Goal: Information Seeking & Learning: Understand process/instructions

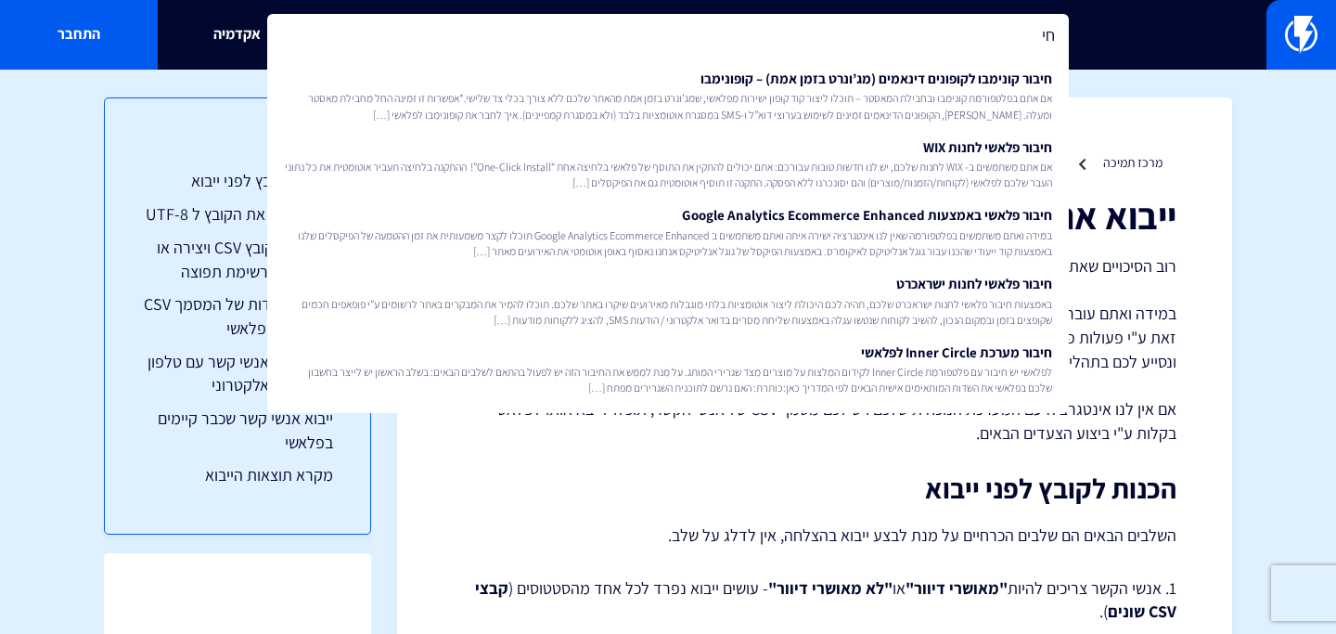
type input "ח"
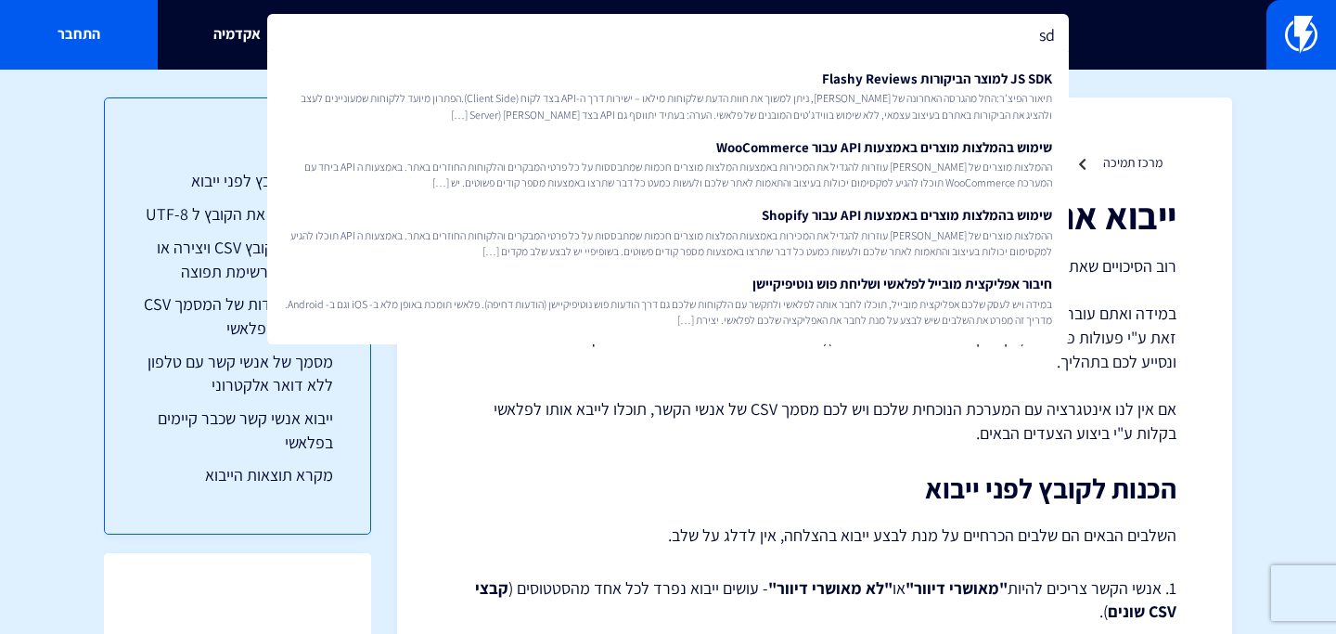
type input "s"
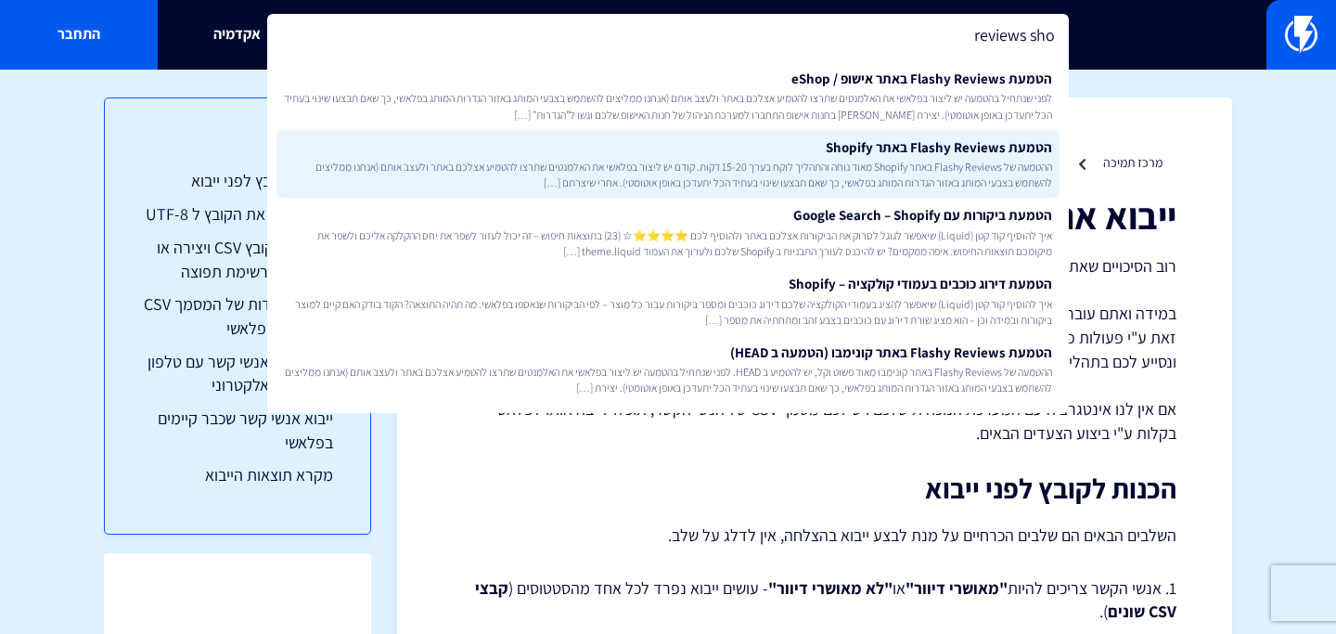
type input "reviews sho"
click at [608, 161] on span "ההטמעה של Flashy Reviews באתר Shopify מאוד נוחה והתהליך לוקח בערך 15-20 דקות. ק…" at bounding box center [668, 175] width 768 height 32
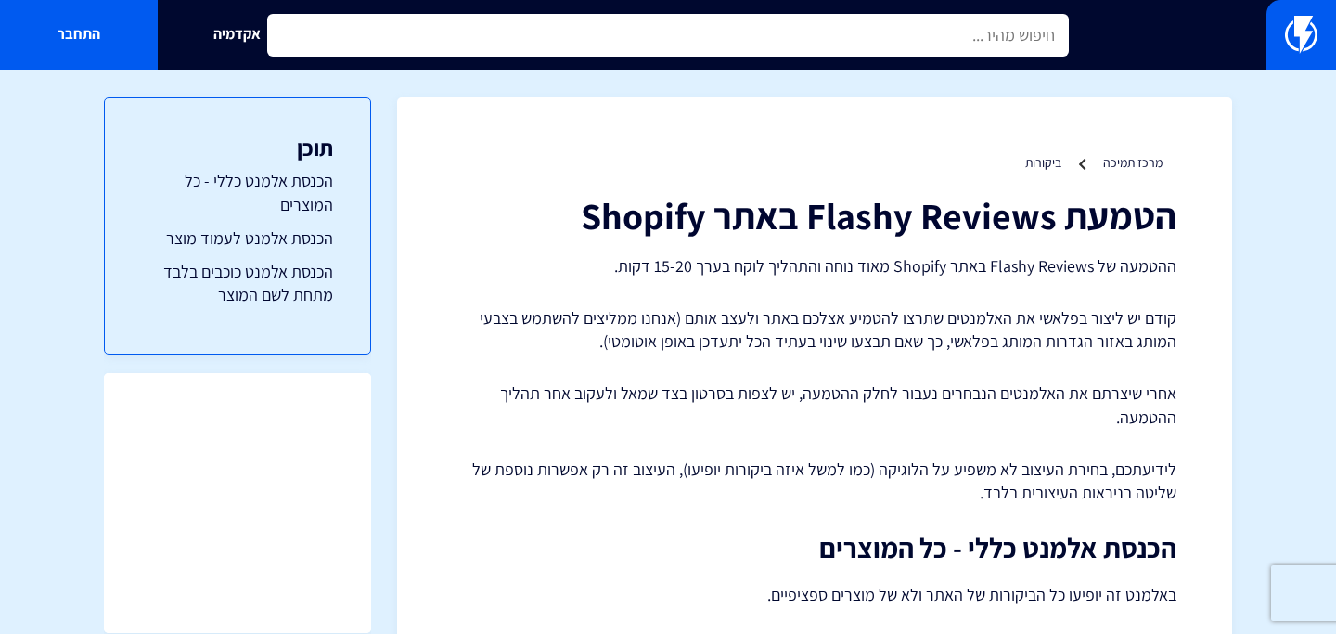
click at [613, 29] on input "text" at bounding box center [668, 35] width 802 height 43
type input "ע"
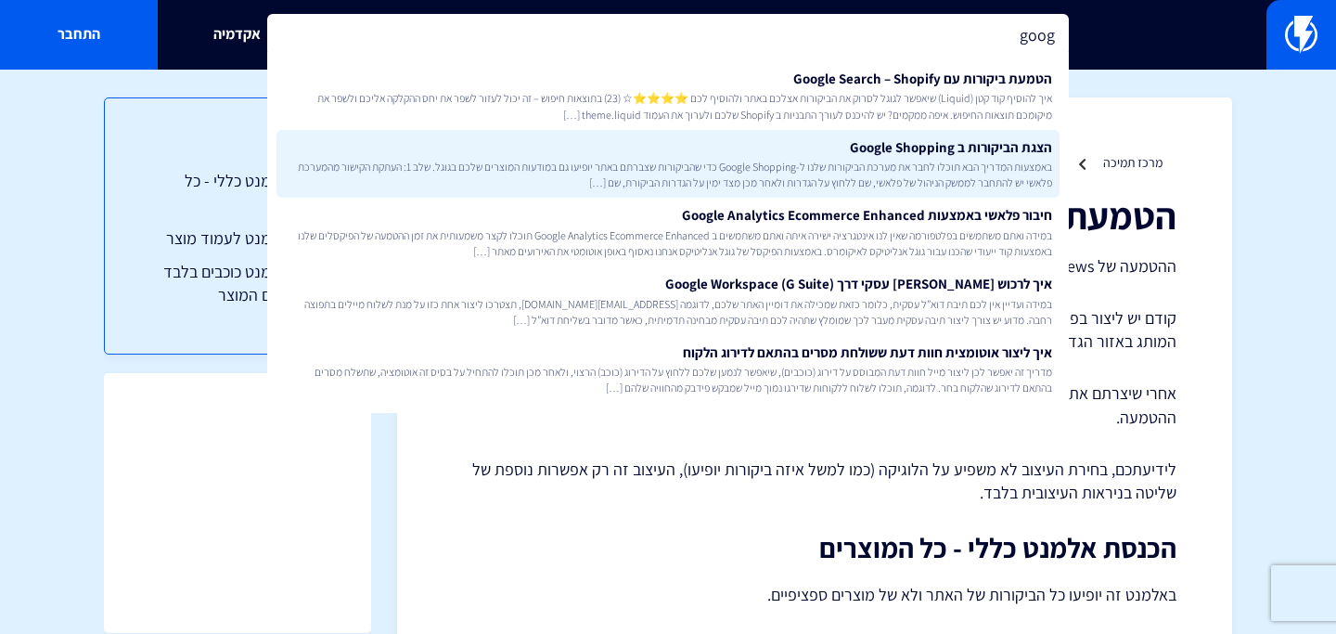
type input "goog"
click at [689, 163] on span "באמצעות המדריך הבא תוכלו לחבר את מערכת הביקורות שלנו ל-Google Shopping כדי שהבי…" at bounding box center [668, 175] width 768 height 32
